Goal: Navigation & Orientation: Find specific page/section

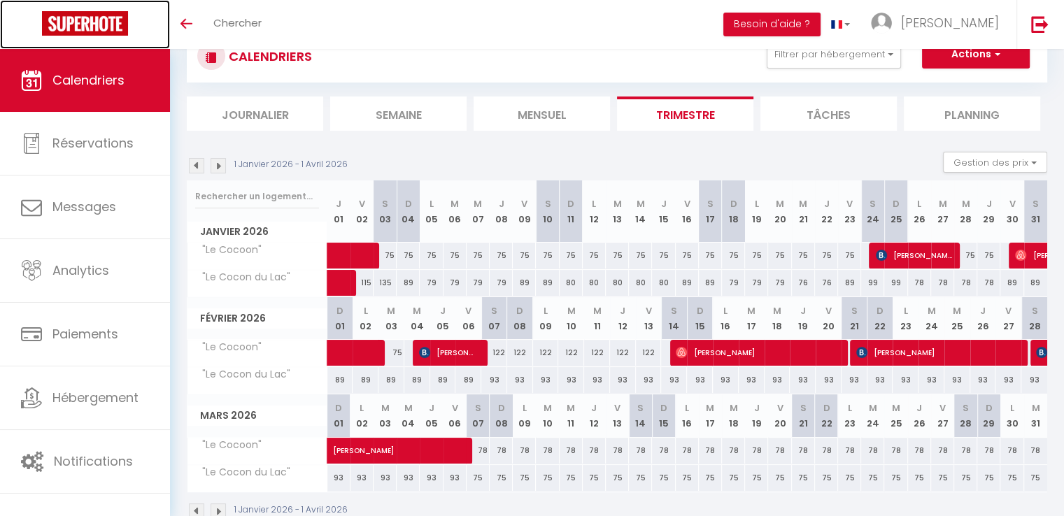
scroll to position [49, 0]
click at [74, 20] on img at bounding box center [85, 23] width 86 height 24
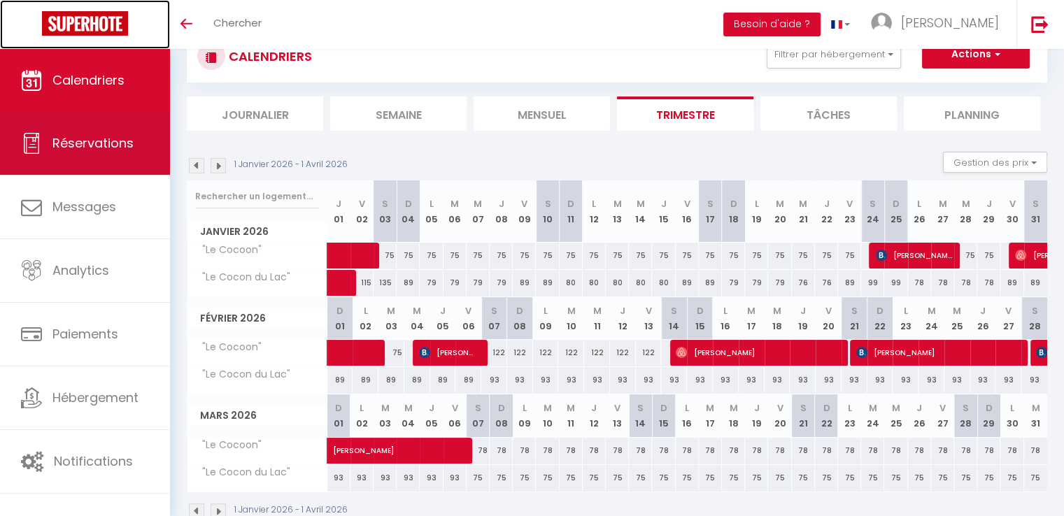
click at [117, 155] on link "Réservations" at bounding box center [85, 143] width 170 height 63
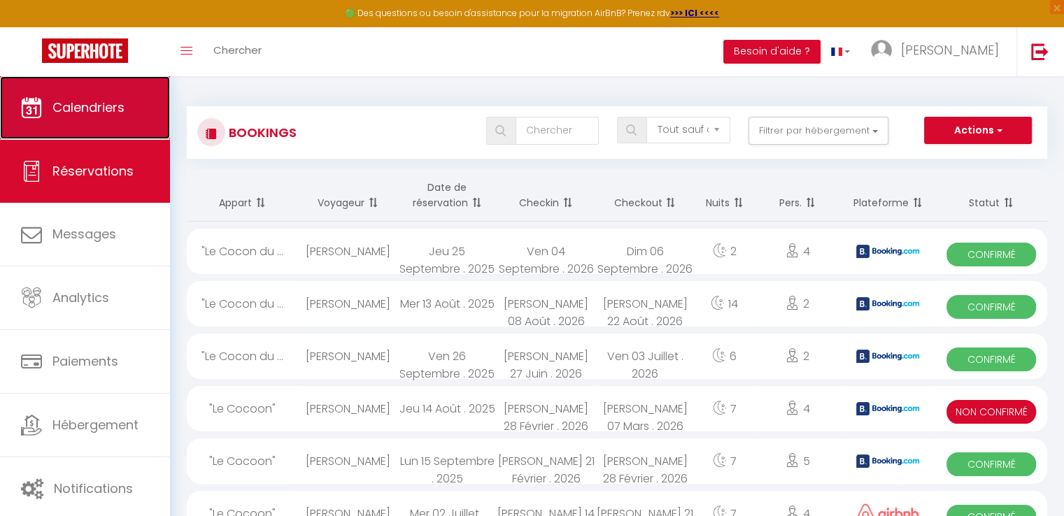
click at [117, 99] on span "Calendriers" at bounding box center [88, 107] width 72 height 17
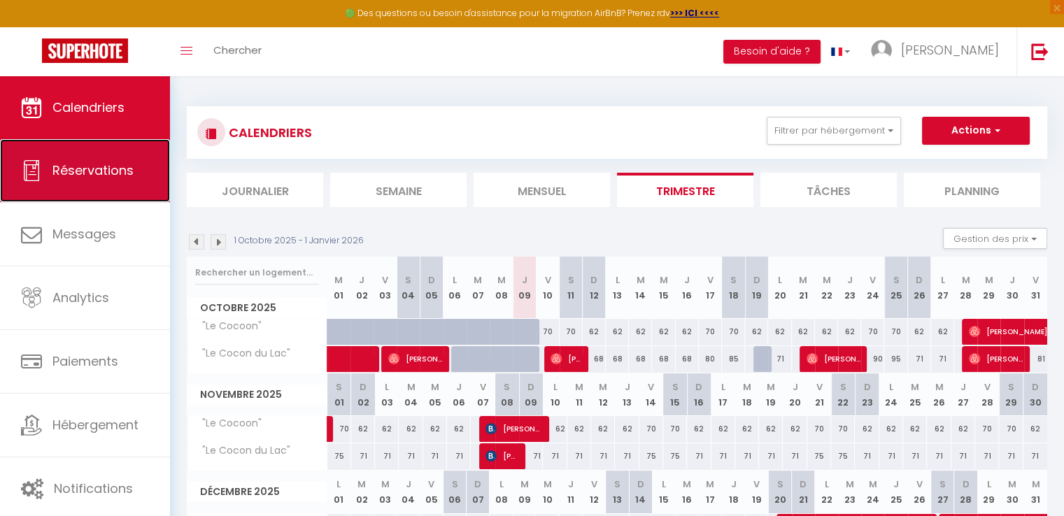
click at [116, 158] on link "Réservations" at bounding box center [85, 170] width 170 height 63
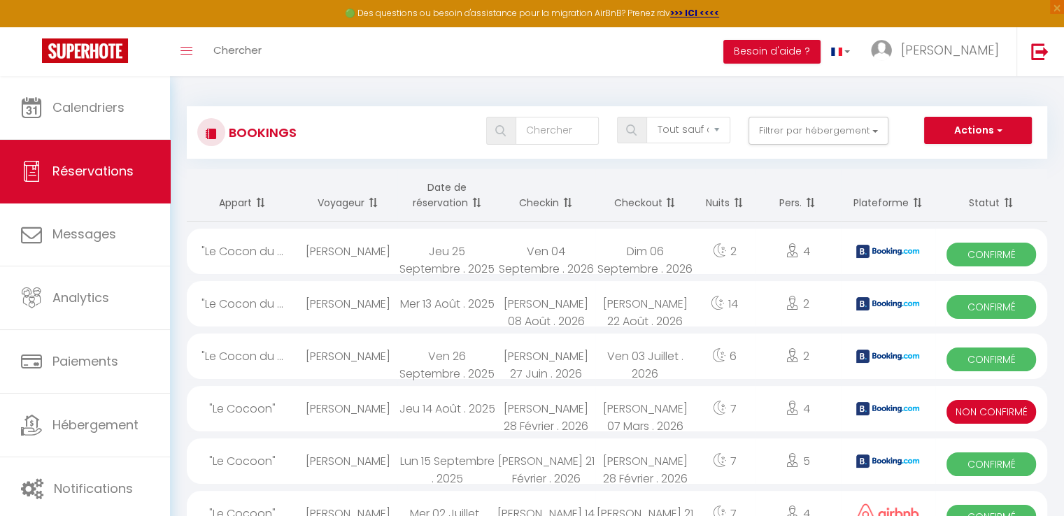
click at [694, 114] on div "Bookings Tous les statuts Annulé Confirmé Non Confirmé Tout sauf annulé No Show…" at bounding box center [617, 132] width 860 height 52
click at [692, 129] on select "Tous les statuts Annulé Confirmé Non Confirmé Tout sauf annulé No Show Request" at bounding box center [687, 130] width 83 height 27
select select "all"
click at [648, 117] on select "Tous les statuts Annulé Confirmé Non Confirmé Tout sauf annulé No Show Request" at bounding box center [687, 130] width 83 height 27
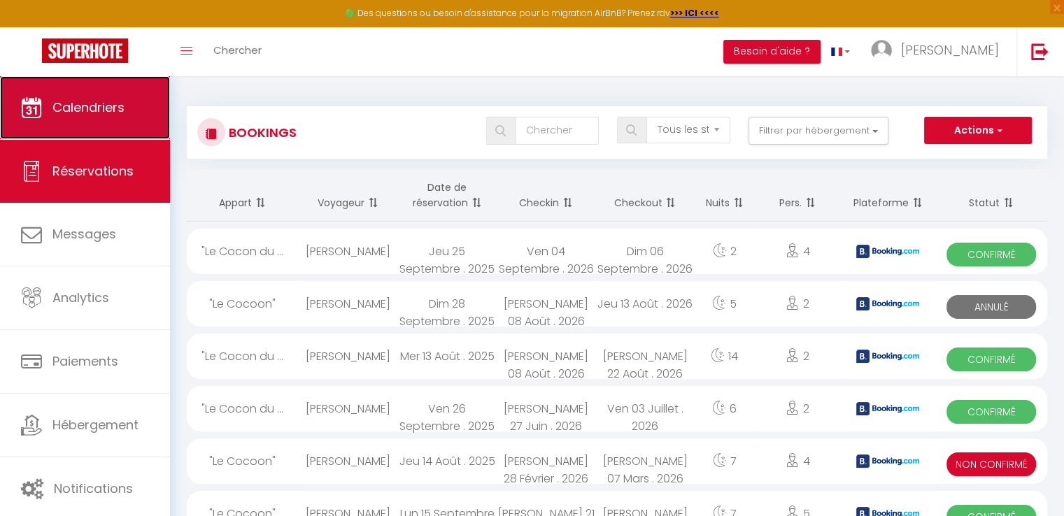
click at [58, 96] on link "Calendriers" at bounding box center [85, 107] width 170 height 63
